Goal: Task Accomplishment & Management: Manage account settings

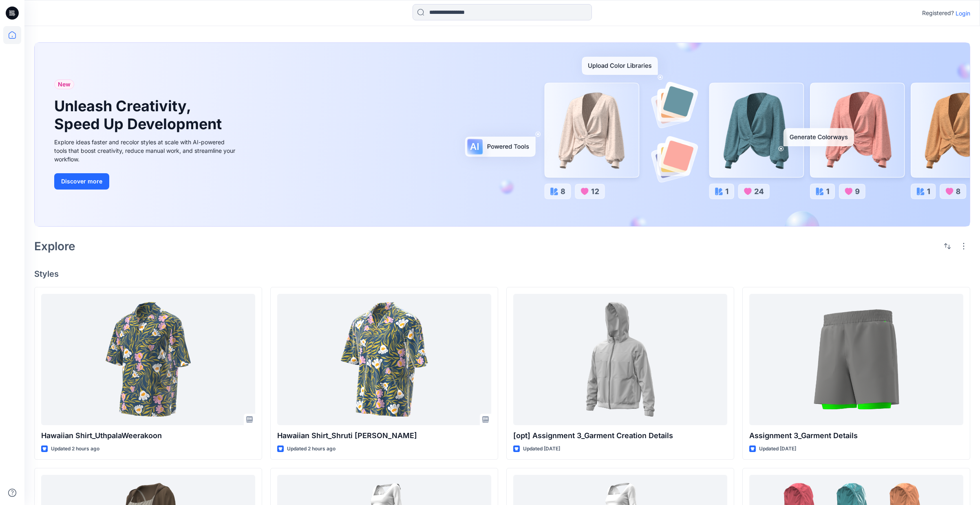
click at [963, 11] on p "Login" at bounding box center [962, 13] width 15 height 9
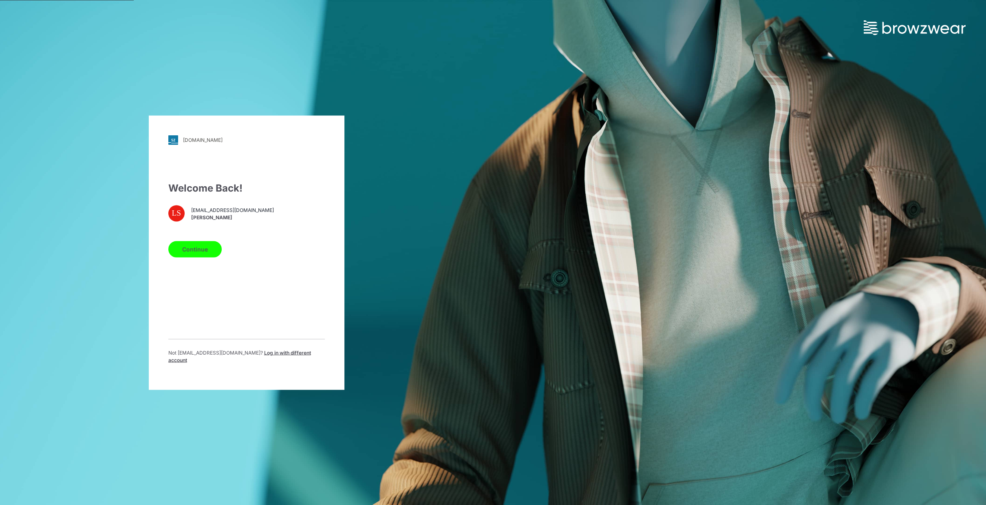
click at [201, 253] on button "Continue" at bounding box center [194, 249] width 53 height 16
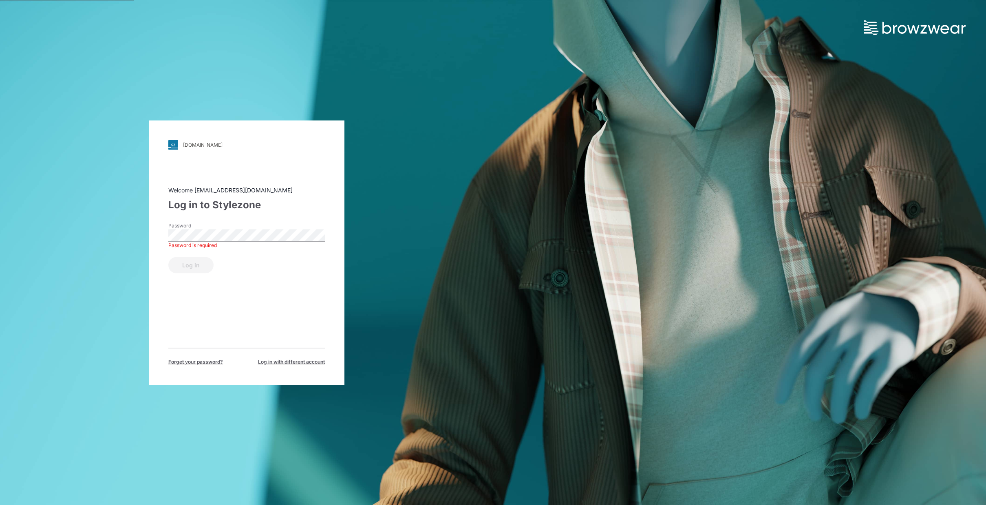
click at [315, 236] on keeper-lock "Open Keeper Popup" at bounding box center [318, 235] width 10 height 10
click at [317, 233] on keeper-lock "Open Keeper Popup" at bounding box center [318, 235] width 10 height 10
click at [187, 265] on button "Log in" at bounding box center [190, 265] width 45 height 16
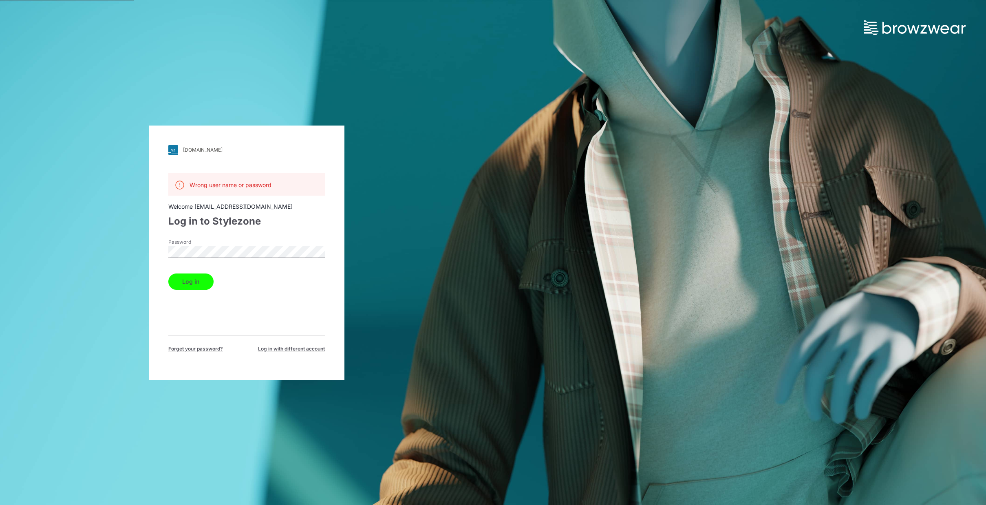
click at [884, 25] on img at bounding box center [915, 27] width 102 height 15
